Goal: Task Accomplishment & Management: Manage account settings

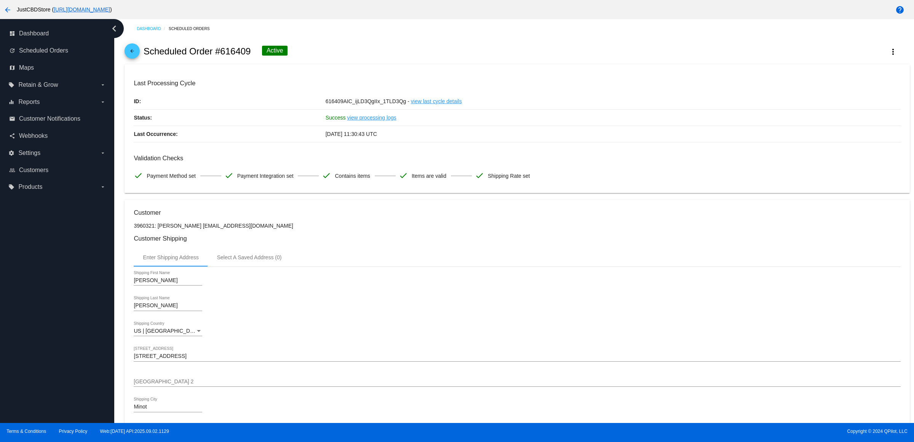
click at [134, 51] on span "arrow_back" at bounding box center [132, 52] width 9 height 19
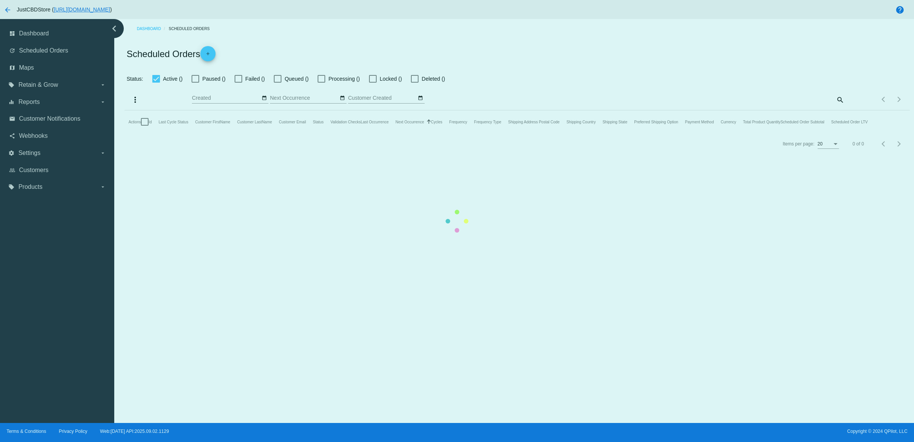
checkbox input "true"
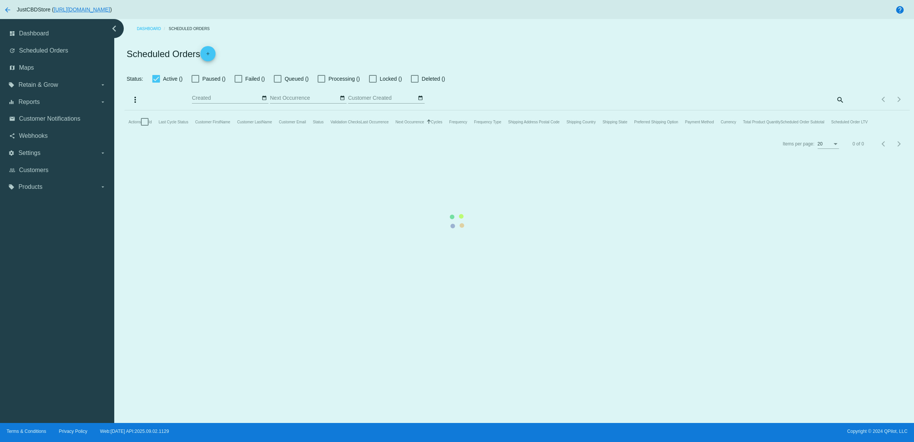
checkbox input "true"
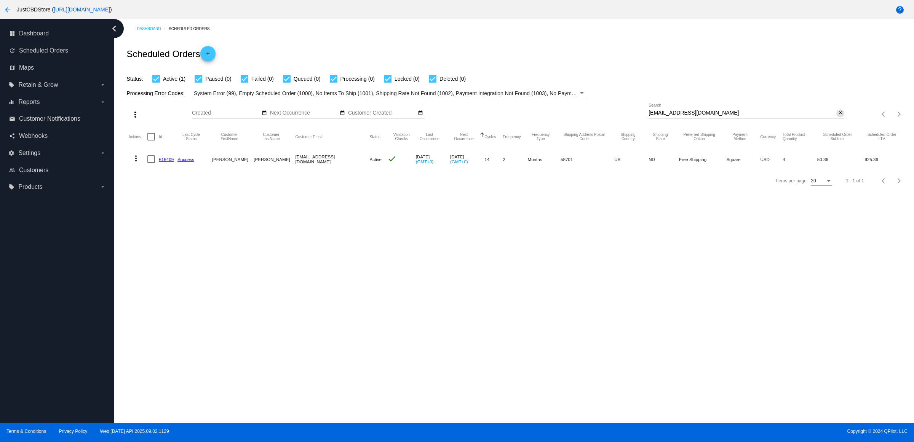
click at [839, 116] on mat-icon "close" at bounding box center [840, 113] width 5 height 6
click at [839, 120] on mat-icon "search" at bounding box center [839, 115] width 9 height 12
type input "[STREET_ADDRESS][PERSON_NAME]"
click at [838, 116] on mat-icon "close" at bounding box center [840, 113] width 5 height 6
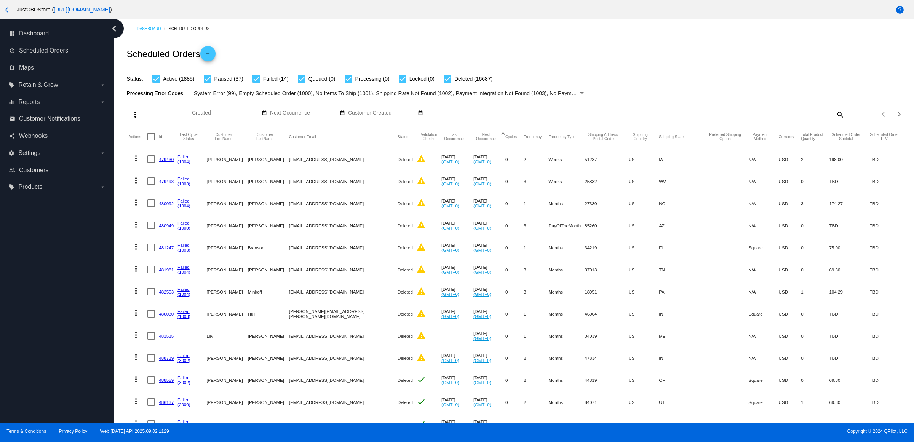
click at [844, 125] on div "Items per page: 20 1 - 20 of 18623" at bounding box center [876, 114] width 65 height 21
click at [835, 120] on mat-icon "search" at bounding box center [839, 115] width 9 height 12
click at [833, 116] on input "Search" at bounding box center [747, 113] width 196 height 6
paste input "[EMAIL_ADDRESS][DOMAIN_NAME]"
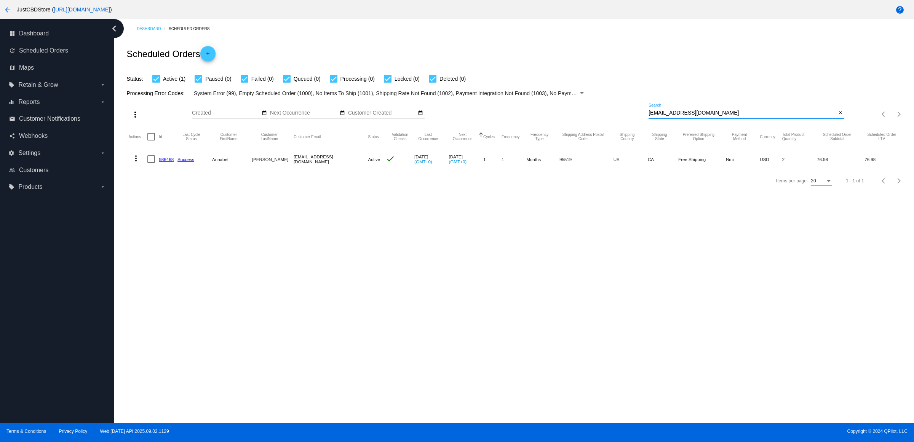
type input "[EMAIL_ADDRESS][DOMAIN_NAME]"
click at [170, 170] on mat-cell "986468" at bounding box center [168, 159] width 19 height 22
click at [169, 162] on link "986468" at bounding box center [166, 159] width 15 height 5
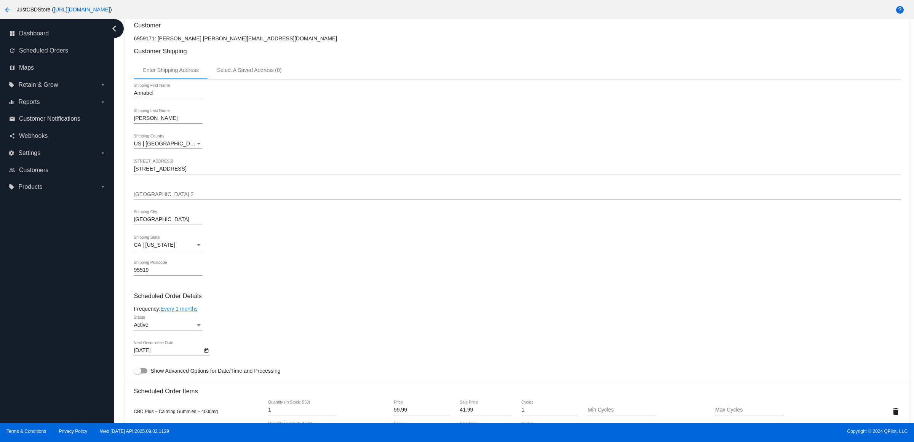
scroll to position [190, 0]
click at [188, 169] on input "[STREET_ADDRESS]" at bounding box center [517, 166] width 767 height 6
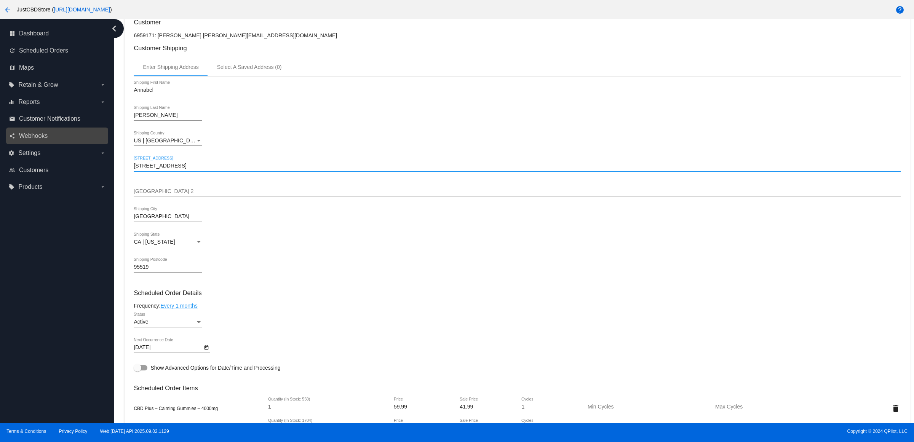
drag, startPoint x: 197, startPoint y: 171, endPoint x: 53, endPoint y: 172, distance: 143.2
click at [53, 172] on div "dashboard Dashboard update Scheduled Orders map Maps local_offer Retain & Grow …" at bounding box center [457, 221] width 914 height 404
paste input "[STREET_ADDRESS][PERSON_NAME]"
click at [214, 169] on input "[STREET_ADDRESS][PERSON_NAME]" at bounding box center [517, 166] width 767 height 6
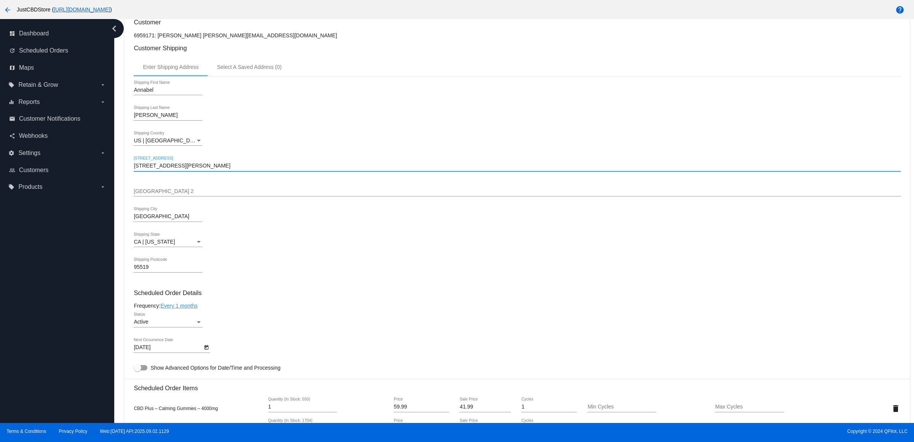
click at [235, 169] on input "[STREET_ADDRESS][PERSON_NAME]" at bounding box center [517, 166] width 767 height 6
drag, startPoint x: 240, startPoint y: 176, endPoint x: 206, endPoint y: 176, distance: 33.5
click at [206, 169] on input "[STREET_ADDRESS][PERSON_NAME]" at bounding box center [517, 166] width 767 height 6
type input "[STREET_ADDRESS][PERSON_NAME]"
drag, startPoint x: 176, startPoint y: 227, endPoint x: 70, endPoint y: 225, distance: 105.9
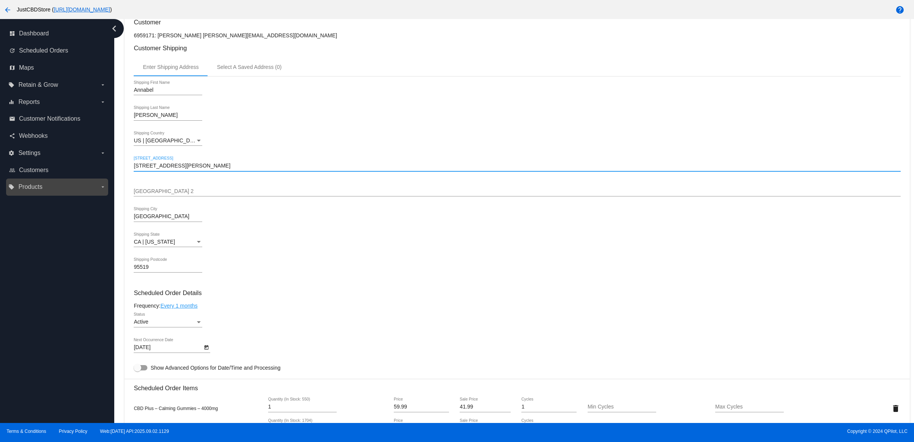
click at [71, 225] on div "dashboard Dashboard update Scheduled Orders map Maps local_offer Retain & Grow …" at bounding box center [457, 221] width 914 height 404
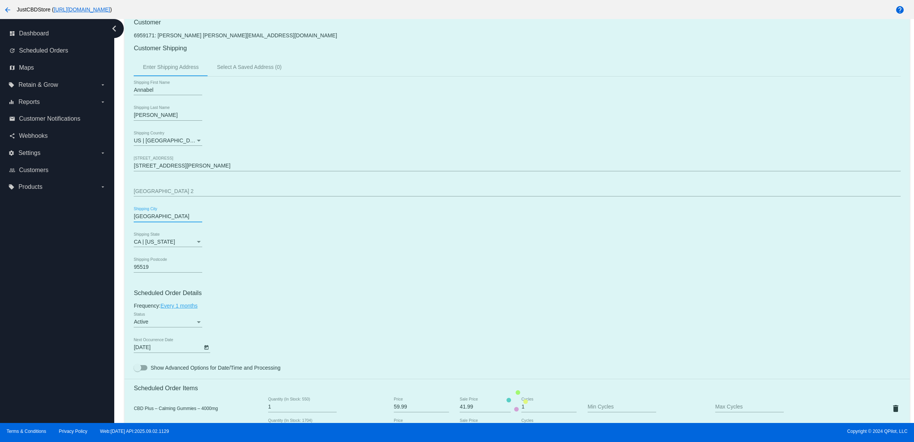
paste input "COSTA MESA"
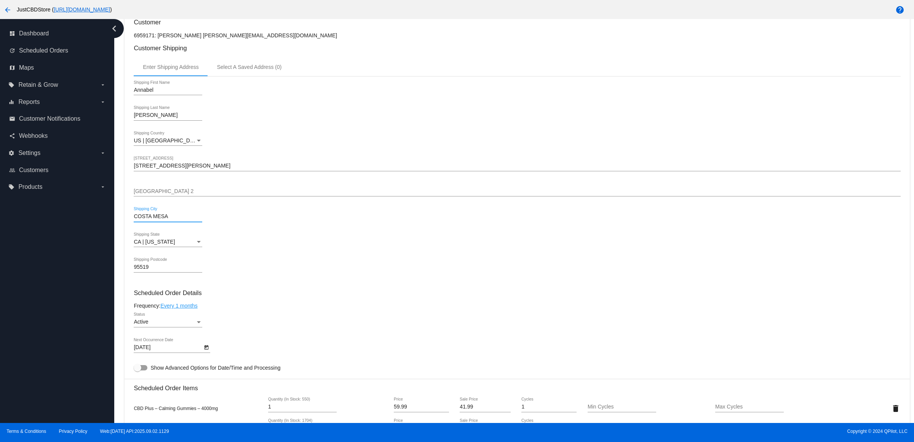
type input "COSTA MESA"
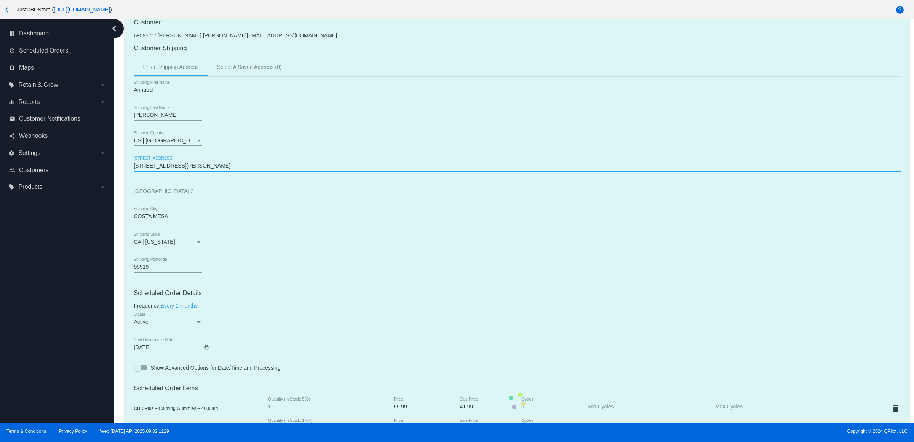
click at [225, 172] on mat-card "Customer 6959171: [PERSON_NAME] [PERSON_NAME][EMAIL_ADDRESS][DOMAIN_NAME] Custo…" at bounding box center [517, 401] width 785 height 783
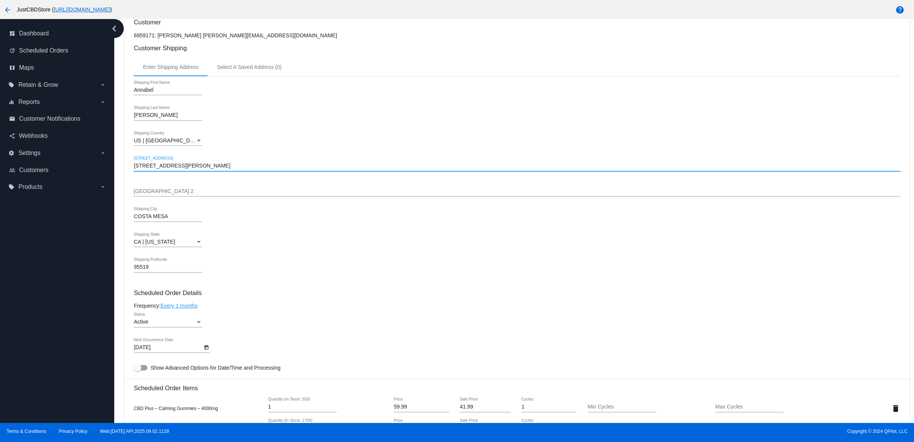
click at [227, 169] on input "[STREET_ADDRESS][PERSON_NAME]" at bounding box center [517, 166] width 767 height 6
type input "[STREET_ADDRESS][PERSON_NAME]"
drag, startPoint x: 171, startPoint y: 274, endPoint x: 36, endPoint y: 270, distance: 135.3
click at [54, 270] on div "dashboard Dashboard update Scheduled Orders map Maps local_offer Retain & Grow …" at bounding box center [457, 221] width 914 height 404
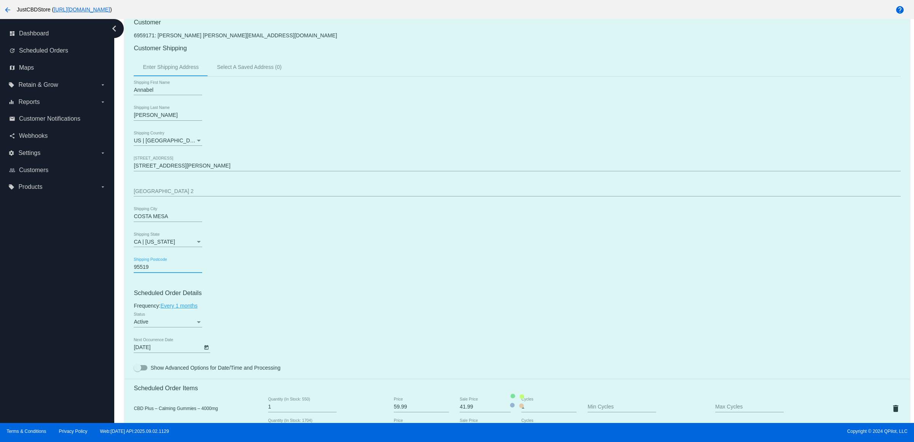
paste input "2626"
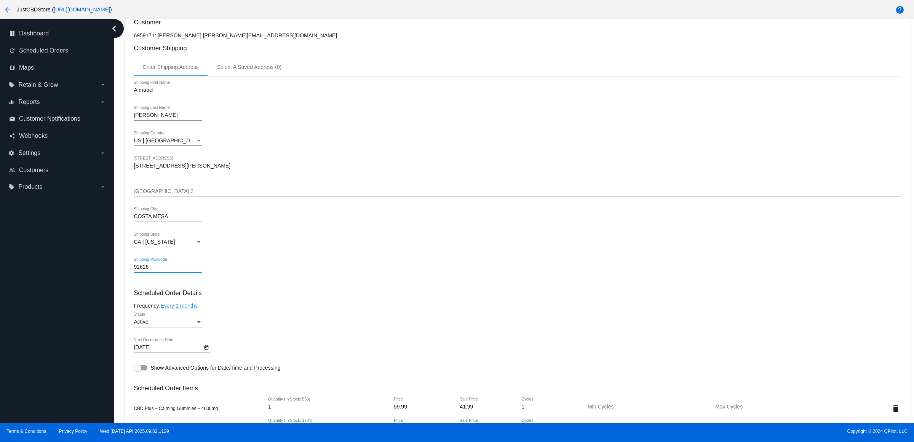
type input "92626"
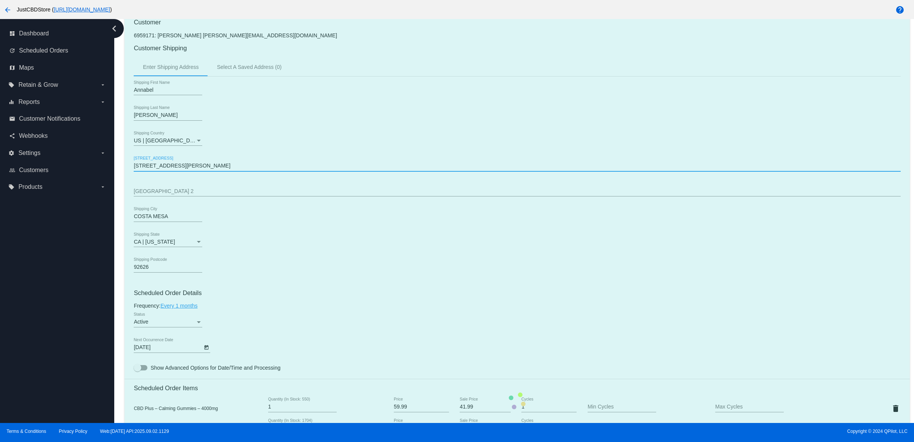
click at [215, 176] on mat-card "Customer 6959171: [PERSON_NAME] [PERSON_NAME][EMAIL_ADDRESS][DOMAIN_NAME] Custo…" at bounding box center [517, 401] width 785 height 783
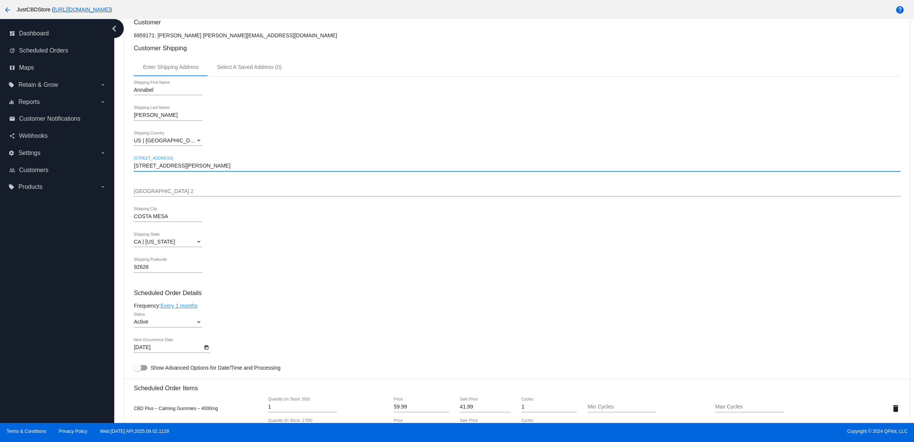
scroll to position [569, 0]
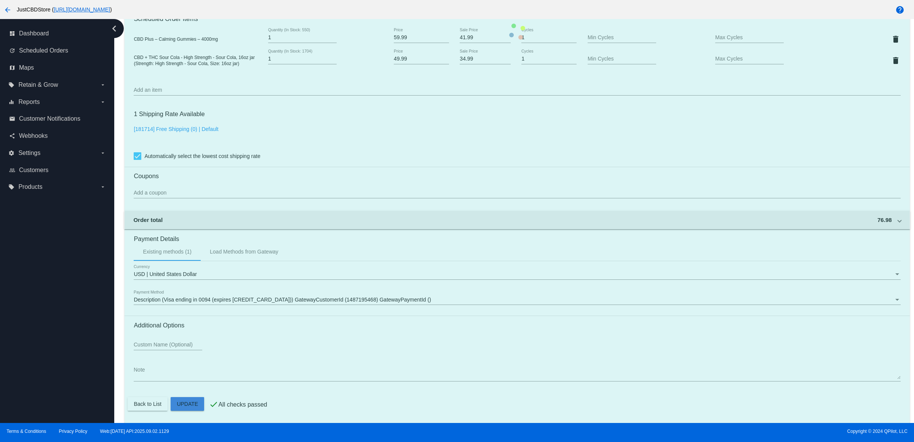
click at [193, 410] on mat-card "Customer 6959171: [PERSON_NAME] [PERSON_NAME][EMAIL_ADDRESS][DOMAIN_NAME] Custo…" at bounding box center [517, 31] width 785 height 783
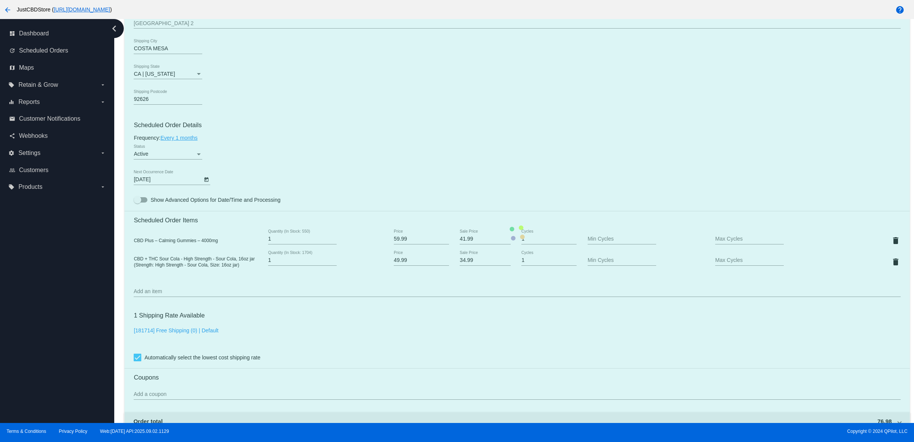
scroll to position [140, 0]
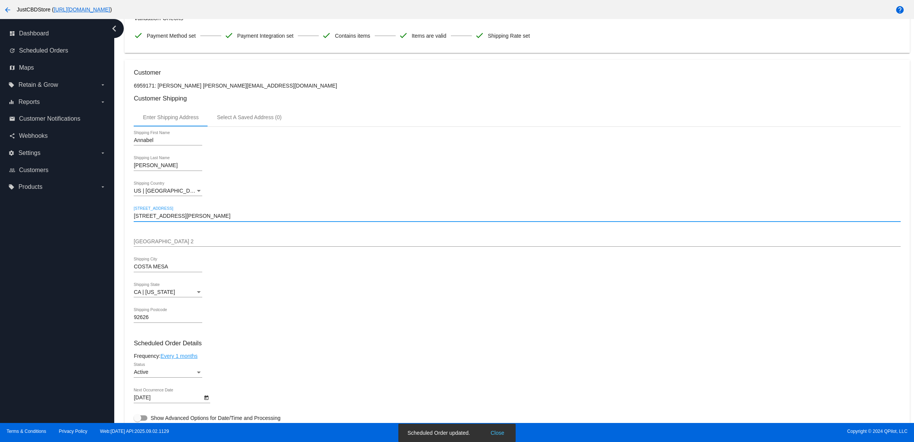
type input "[STREET_ADDRESS][PERSON_NAME]"
